Goal: Transaction & Acquisition: Purchase product/service

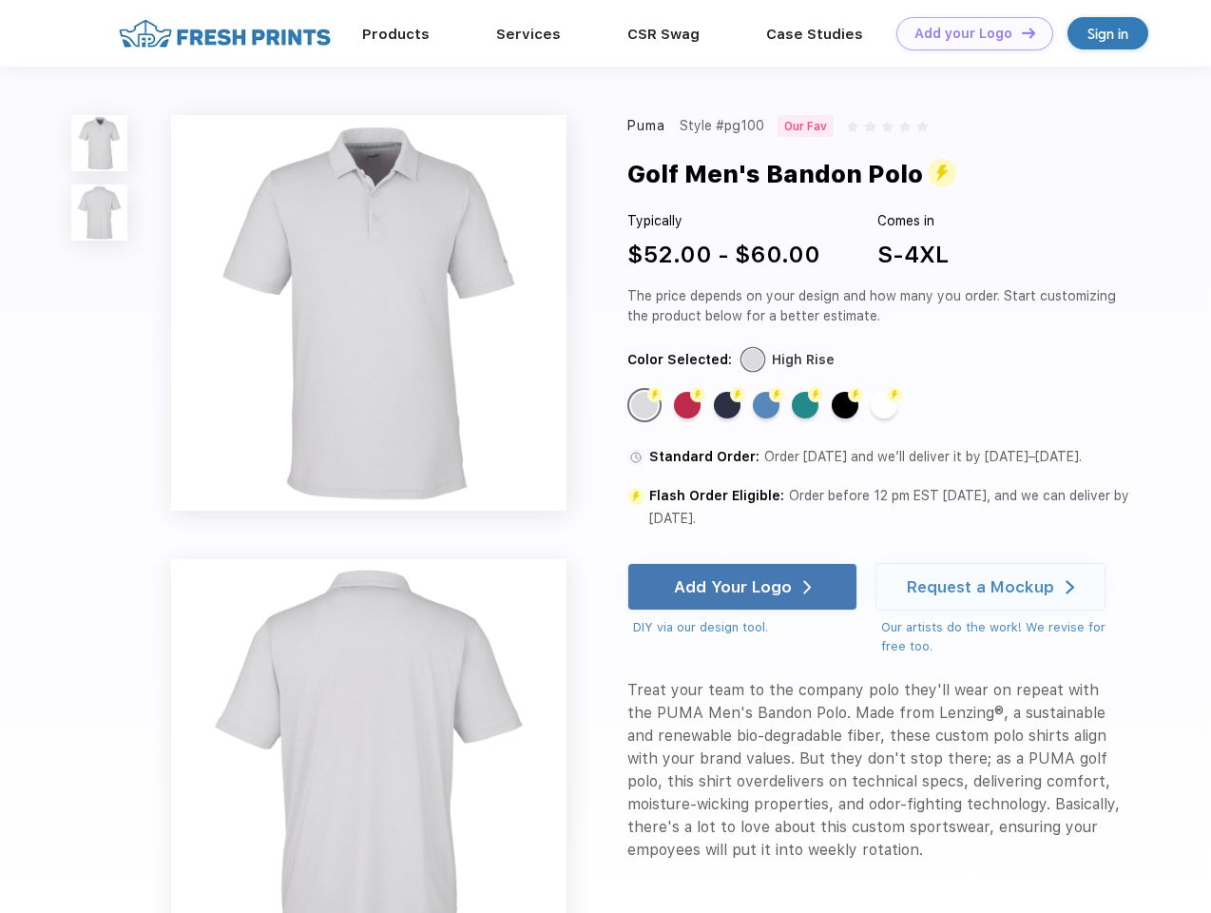
click at [968, 33] on link "Add your Logo Design Tool" at bounding box center [975, 33] width 157 height 33
click at [0, 0] on div "Design Tool" at bounding box center [0, 0] width 0 height 0
click at [1020, 32] on link "Add your Logo Design Tool" at bounding box center [975, 33] width 157 height 33
click at [100, 143] on img at bounding box center [99, 143] width 56 height 56
click at [100, 213] on img at bounding box center [99, 212] width 56 height 56
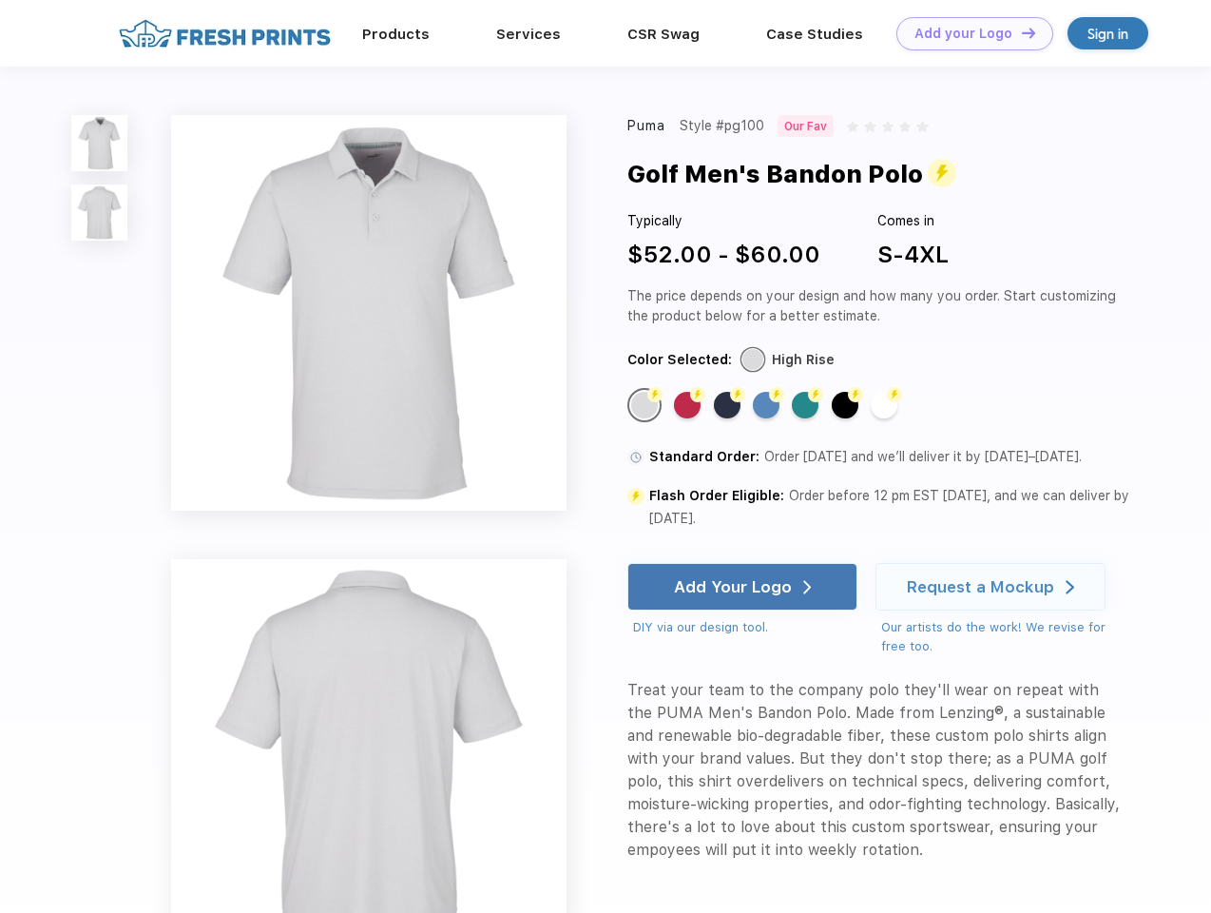
click at [647, 405] on div "Flash Color" at bounding box center [644, 405] width 27 height 27
click at [689, 405] on div "Flash Color" at bounding box center [687, 405] width 27 height 27
click at [729, 405] on div "Flash Color" at bounding box center [727, 405] width 27 height 27
click at [768, 405] on div "Flash Color" at bounding box center [766, 405] width 27 height 27
click at [807, 405] on div "Flash Color" at bounding box center [805, 405] width 27 height 27
